Goal: Navigation & Orientation: Find specific page/section

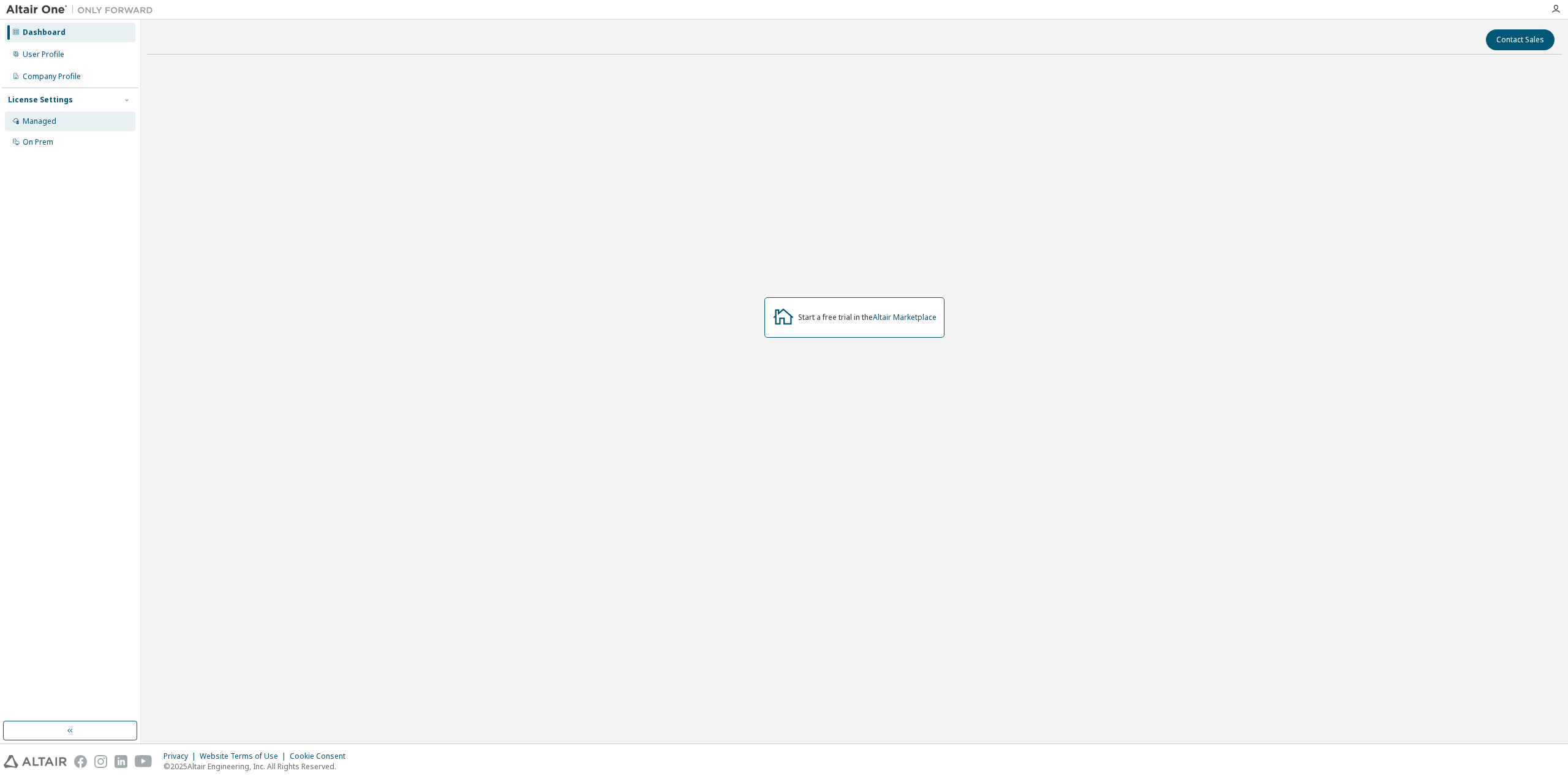
click at [51, 121] on div "Managed" at bounding box center [39, 121] width 34 height 10
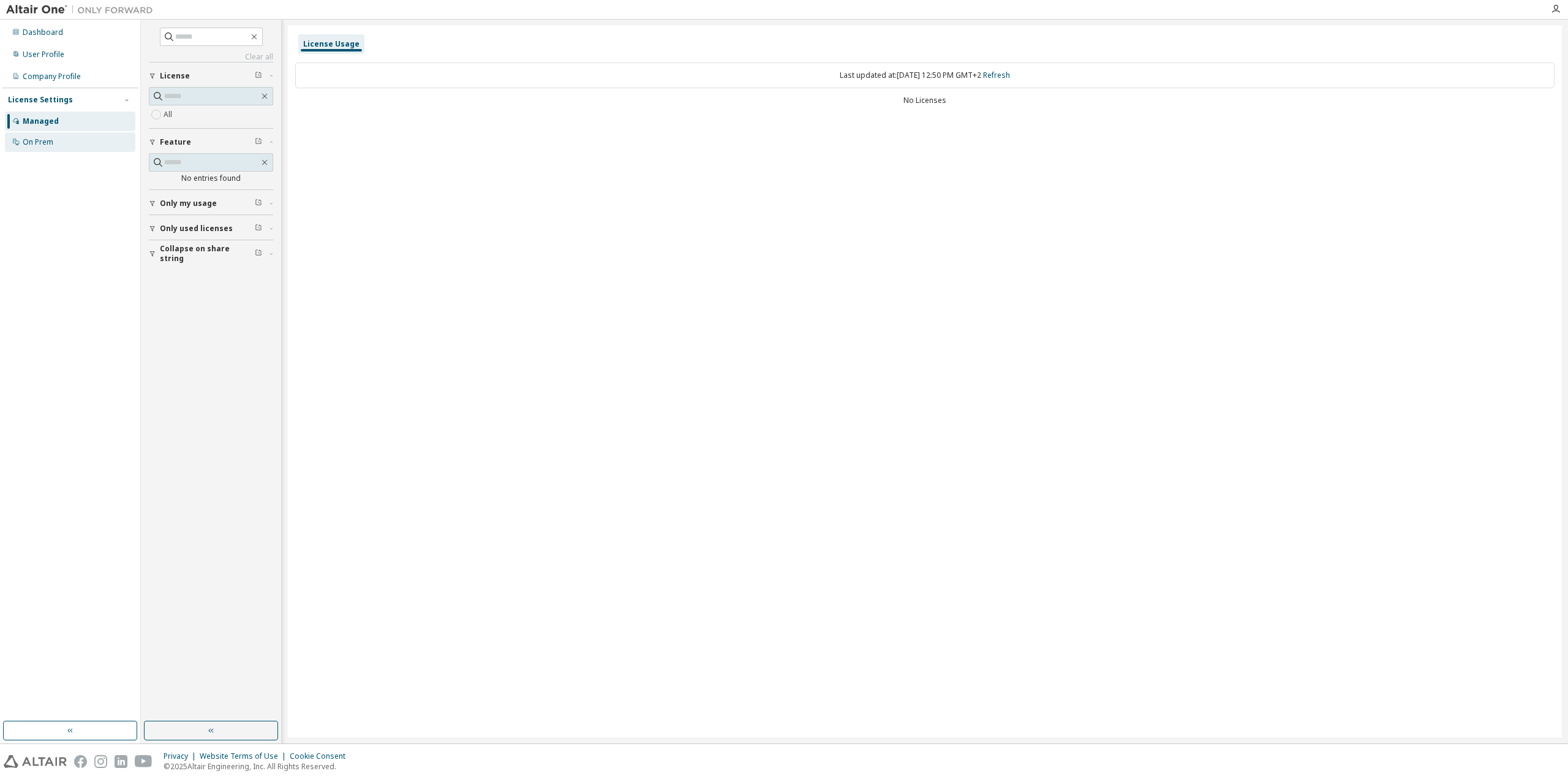
click at [37, 137] on div "On Prem" at bounding box center [38, 142] width 30 height 10
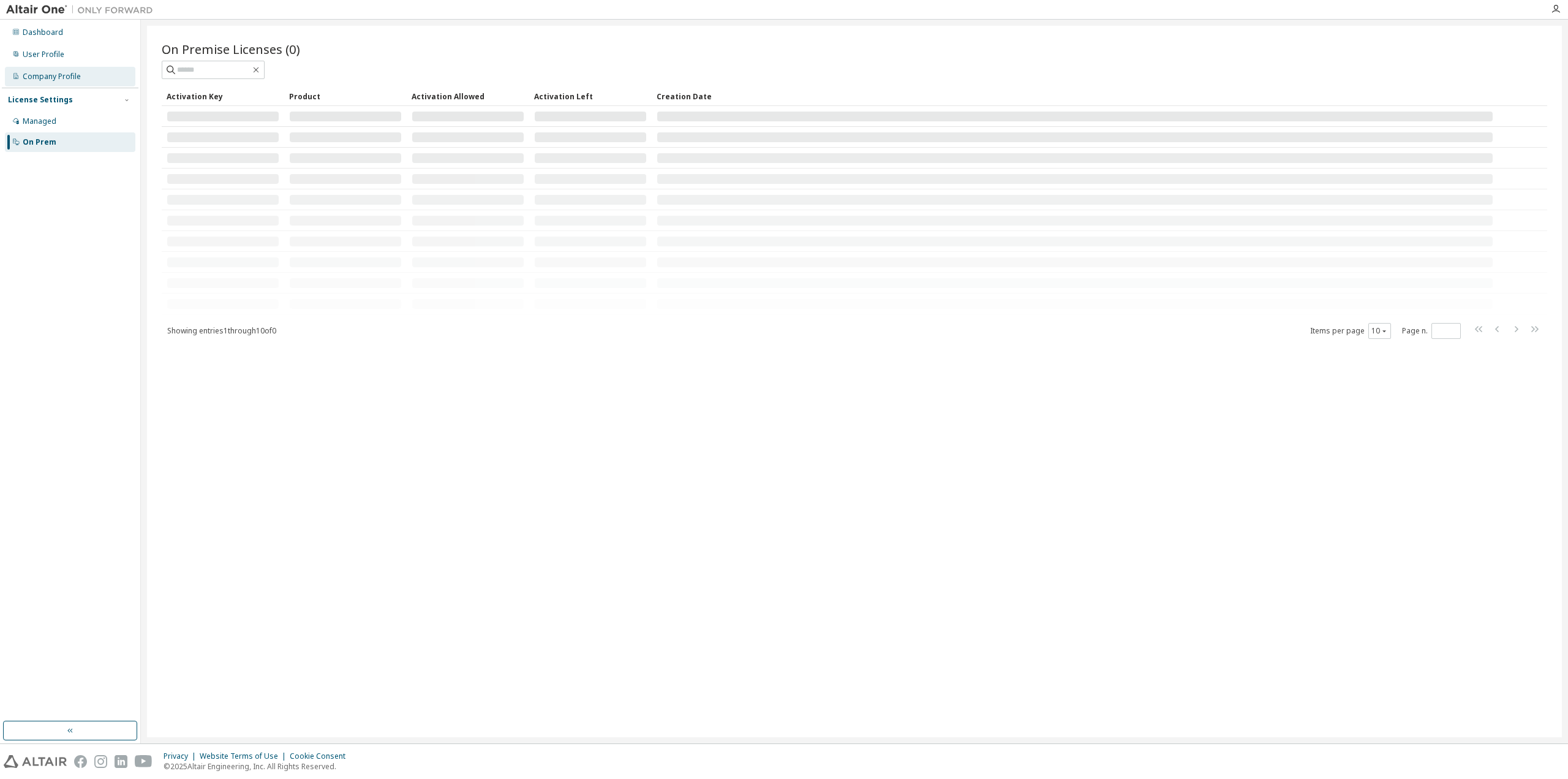
click at [54, 73] on div "Company Profile" at bounding box center [52, 76] width 58 height 10
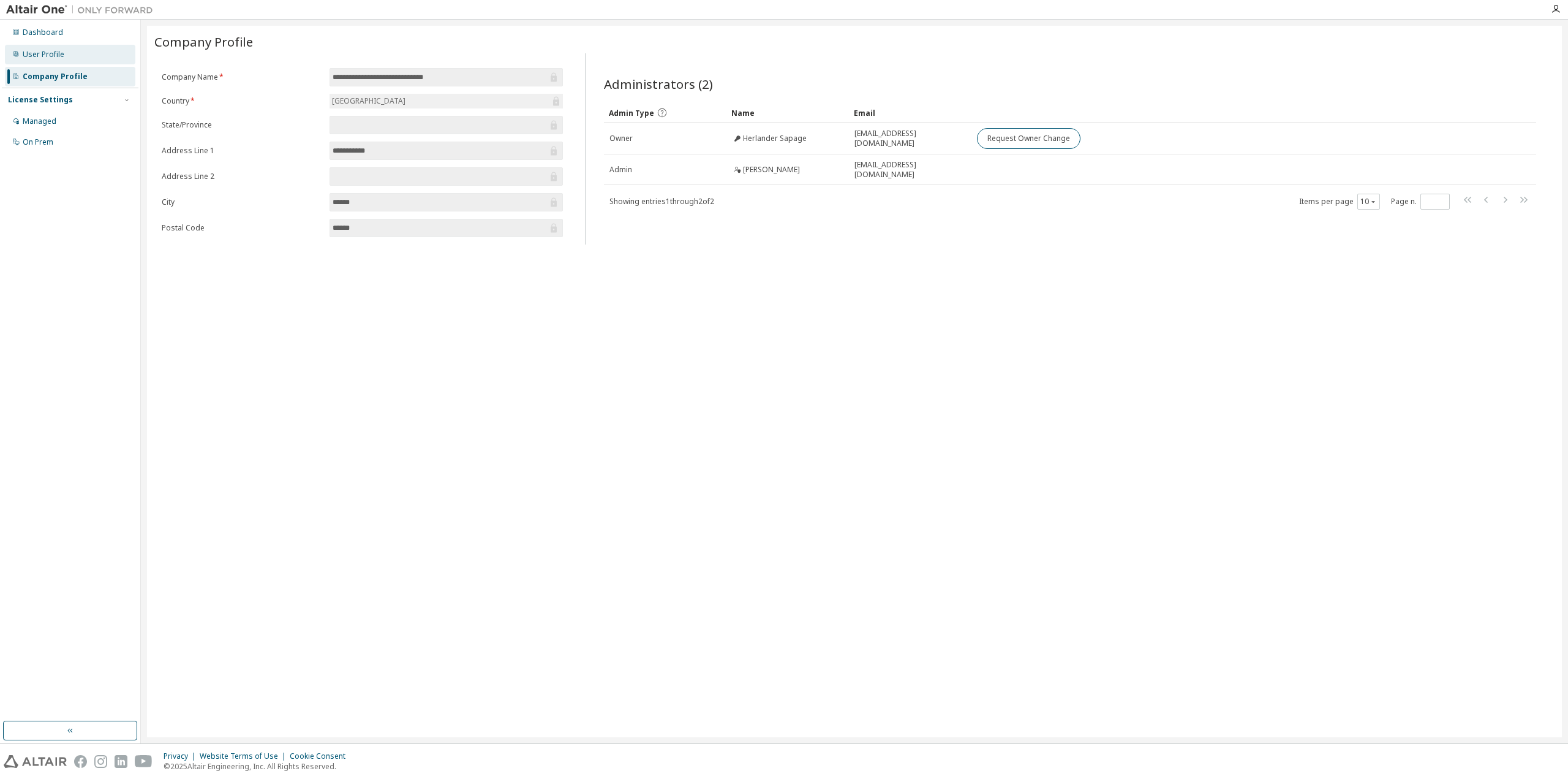
click at [62, 54] on div "User Profile" at bounding box center [43, 54] width 42 height 10
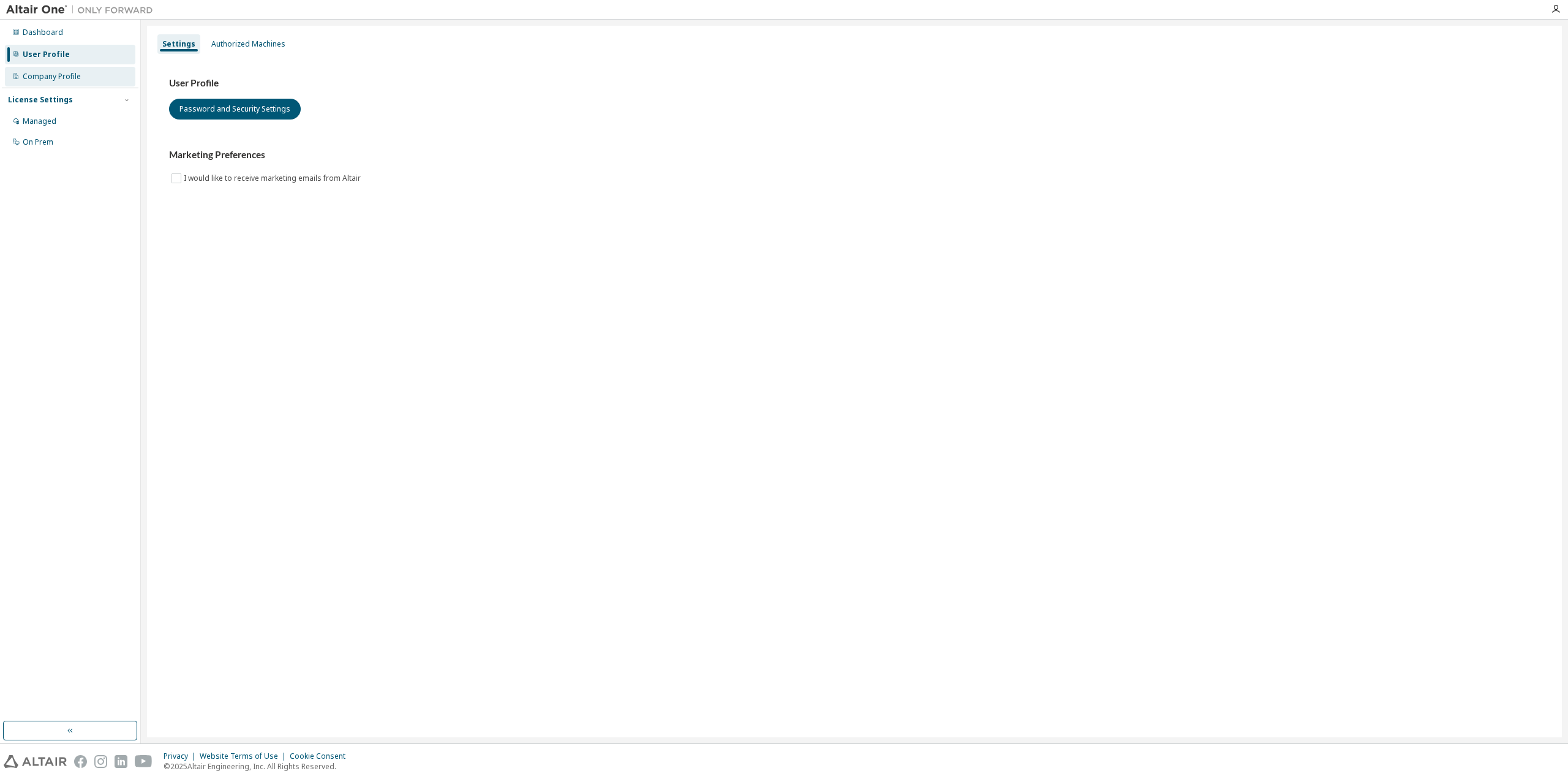
click at [70, 76] on div "Company Profile" at bounding box center [52, 76] width 58 height 10
